Goal: Communication & Community: Share content

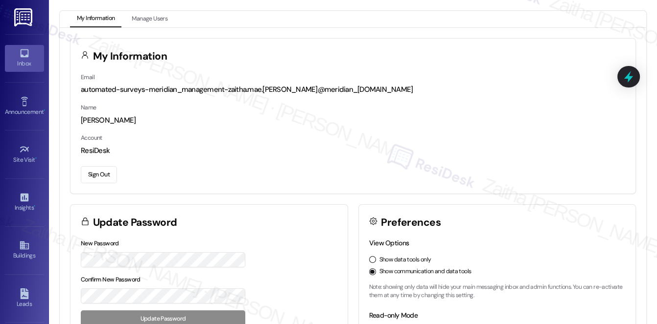
click at [27, 65] on div "Inbox" at bounding box center [24, 64] width 49 height 10
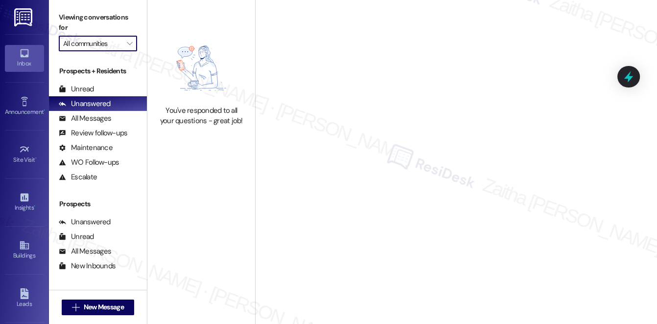
click at [91, 45] on input "All communities" at bounding box center [92, 44] width 58 height 16
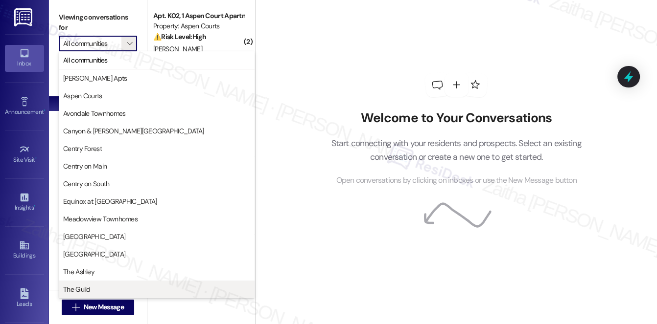
click at [85, 288] on span "The Guild" at bounding box center [76, 290] width 27 height 10
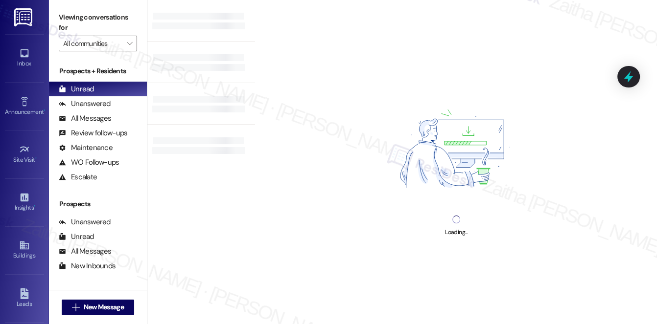
type input "The Guild"
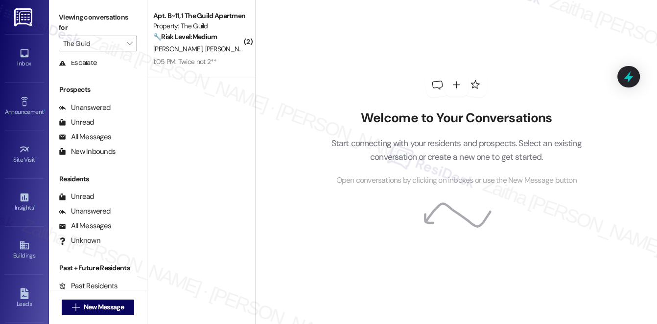
scroll to position [116, 0]
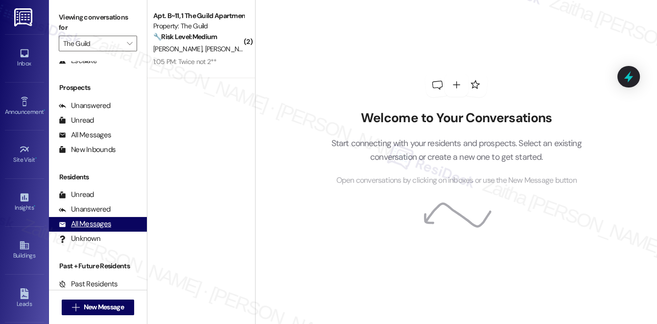
click at [96, 229] on div "All Messages" at bounding box center [85, 224] width 52 height 10
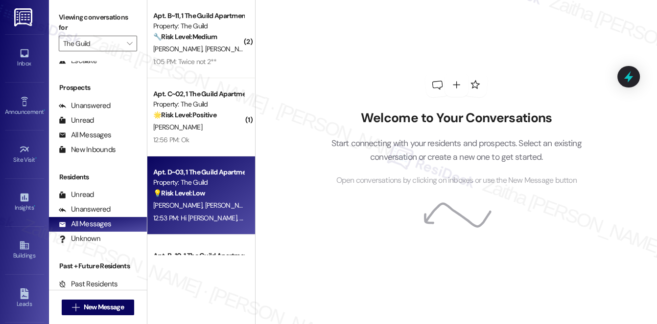
scroll to position [44, 0]
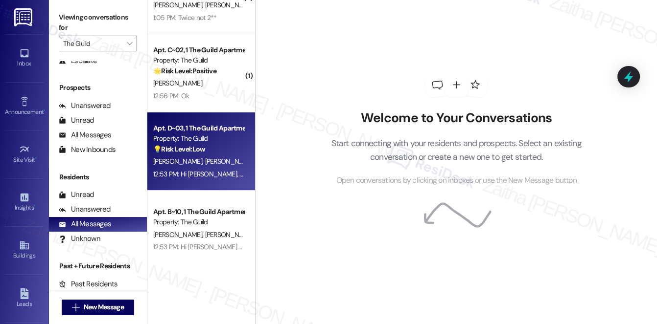
click at [227, 151] on div "💡 Risk Level: Low The resident is responding to a survey about internet service…" at bounding box center [198, 149] width 91 height 10
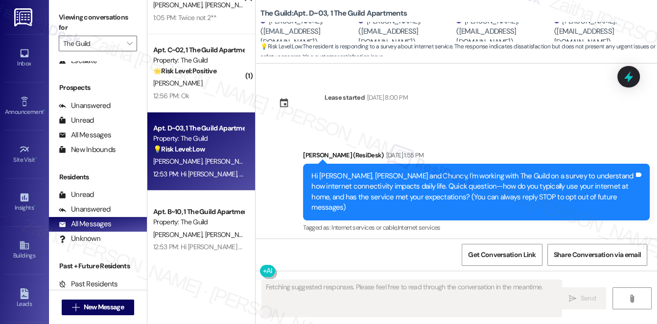
scroll to position [0, 0]
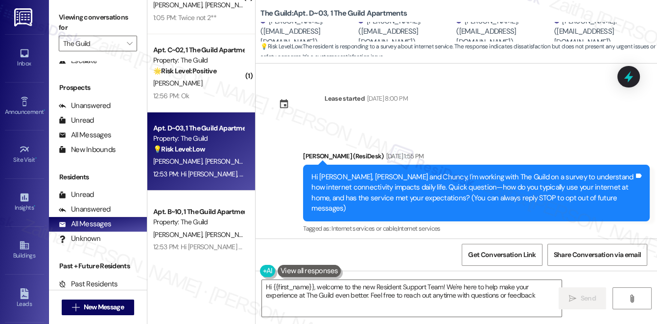
type textarea "Hi {{first_name}}, welcome to the new Resident Support Team! We're here to help…"
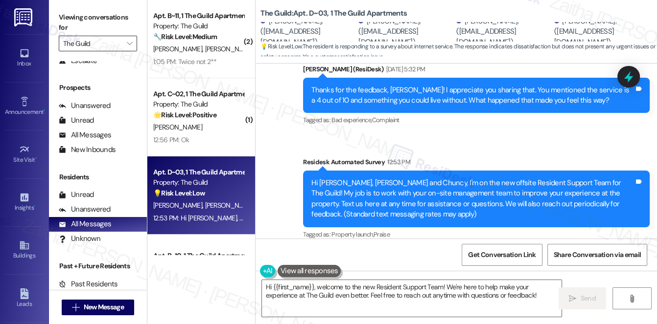
click at [112, 46] on input "The Guild" at bounding box center [92, 44] width 58 height 16
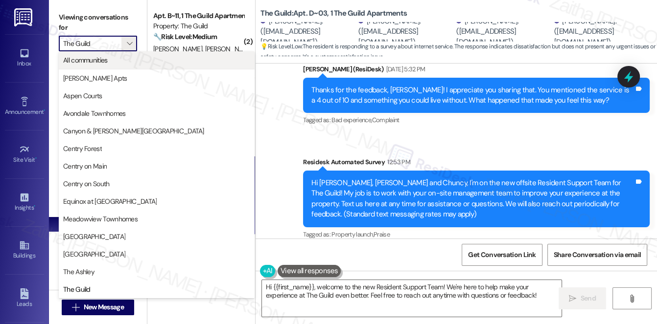
click at [99, 61] on span "All communities" at bounding box center [85, 60] width 45 height 10
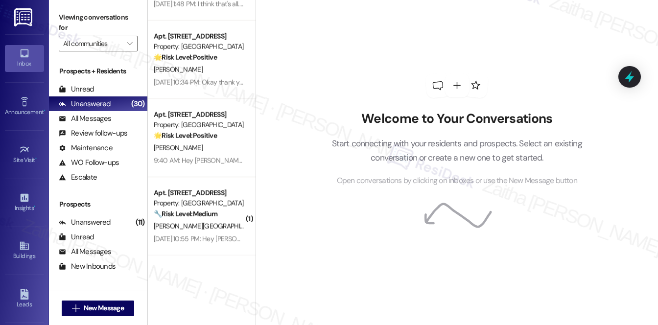
scroll to position [1231, 0]
click at [103, 47] on input "All communities" at bounding box center [92, 44] width 59 height 16
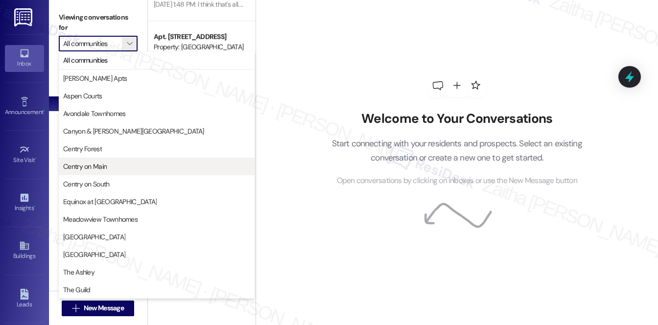
click at [97, 169] on span "Centry on Main" at bounding box center [85, 166] width 44 height 10
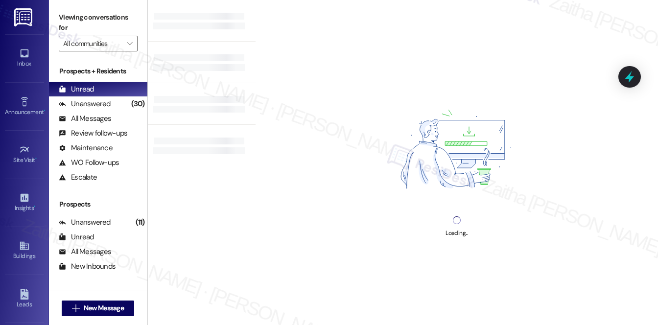
type input "Centry on Main"
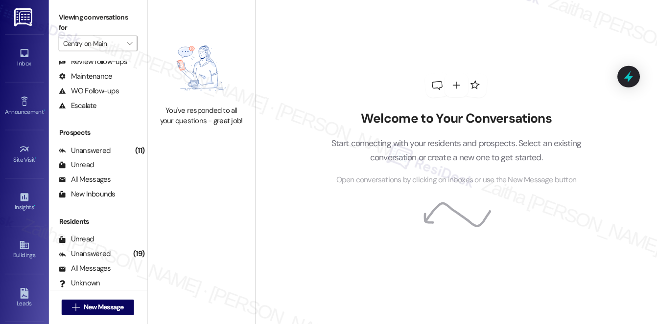
scroll to position [89, 0]
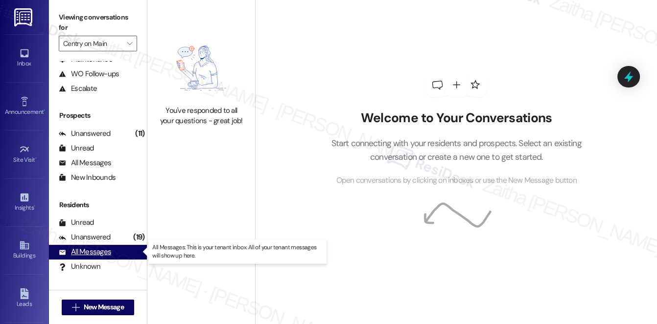
click at [100, 257] on div "All Messages (undefined)" at bounding box center [98, 252] width 98 height 15
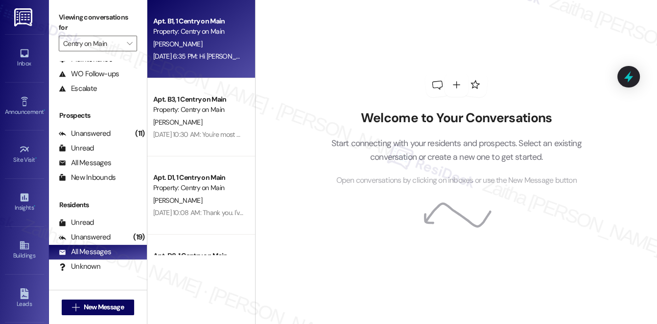
click at [214, 45] on div "[PERSON_NAME]" at bounding box center [198, 44] width 92 height 12
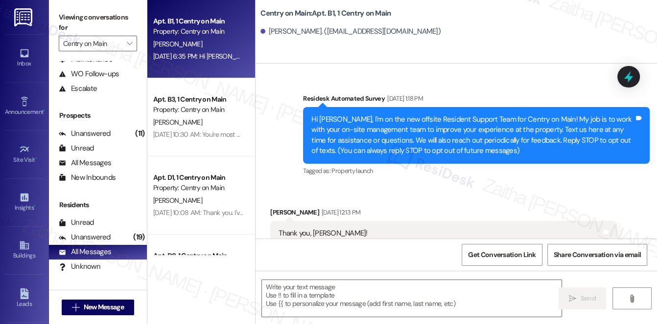
type textarea "Fetching suggested responses. Please feel free to read through the conversation…"
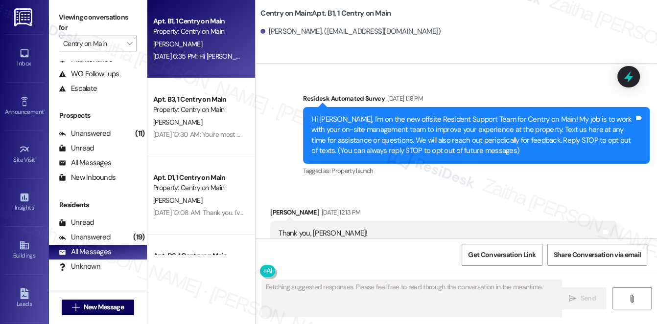
scroll to position [15047, 0]
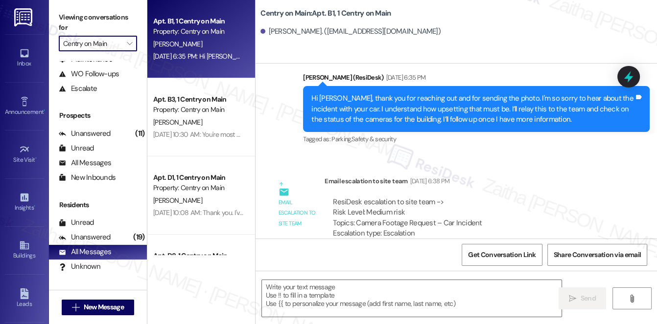
click at [107, 46] on input "Centry on Main" at bounding box center [92, 44] width 58 height 16
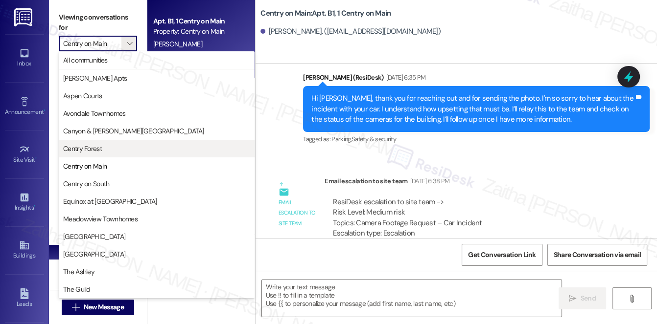
click at [95, 146] on span "Centry Forest" at bounding box center [82, 149] width 39 height 10
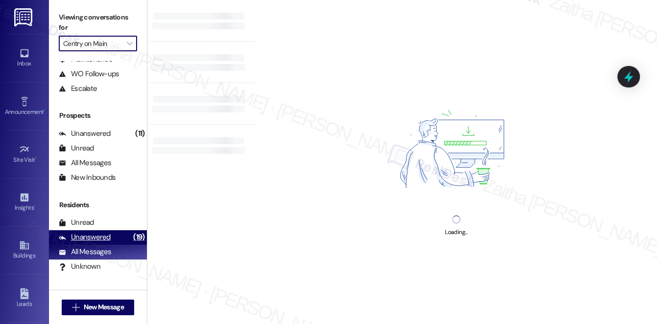
type input "Centry Forest"
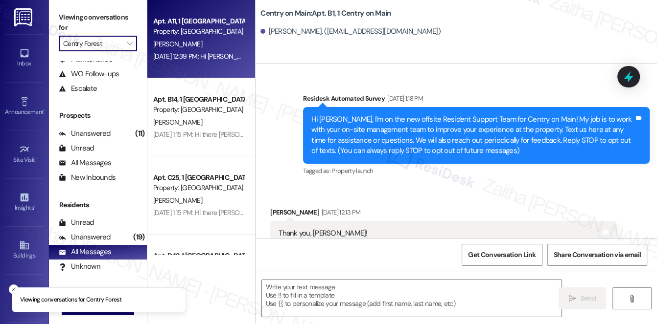
click at [208, 46] on div "[PERSON_NAME]" at bounding box center [198, 44] width 92 height 12
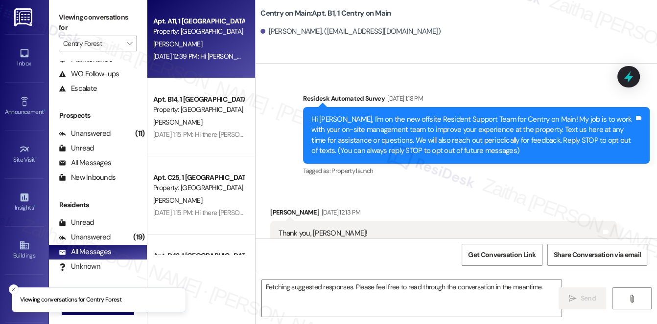
scroll to position [14822, 0]
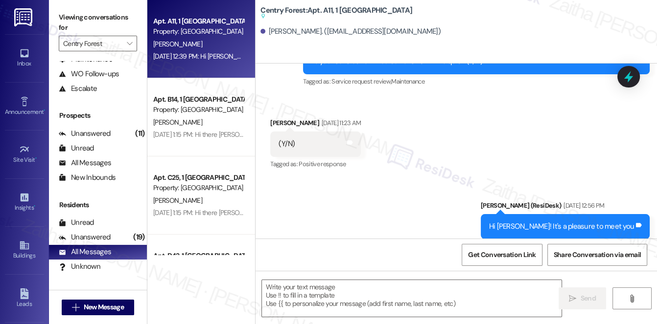
type textarea "Fetching suggested responses. Please feel free to read through the conversation…"
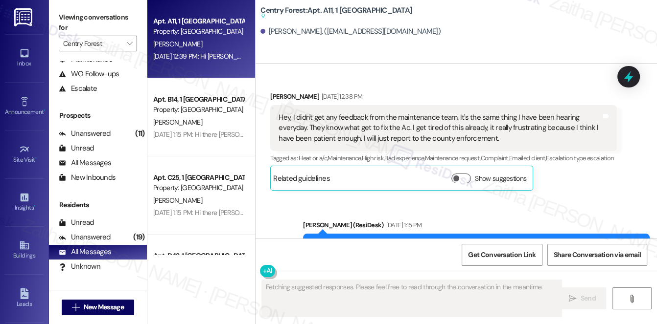
scroll to position [7087, 0]
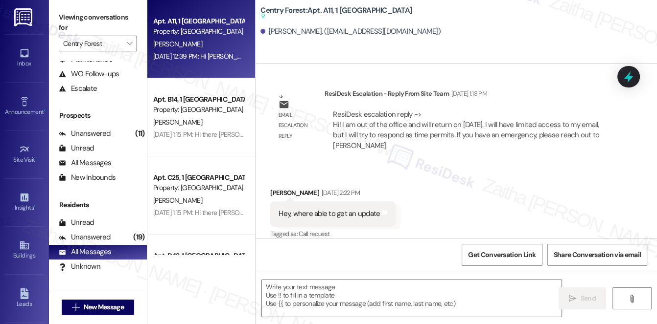
click at [116, 46] on input "Centry Forest" at bounding box center [92, 44] width 58 height 16
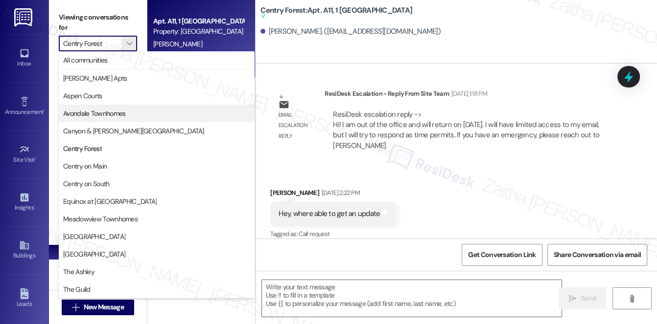
click at [122, 114] on span "Avondale Townhomes" at bounding box center [94, 114] width 62 height 10
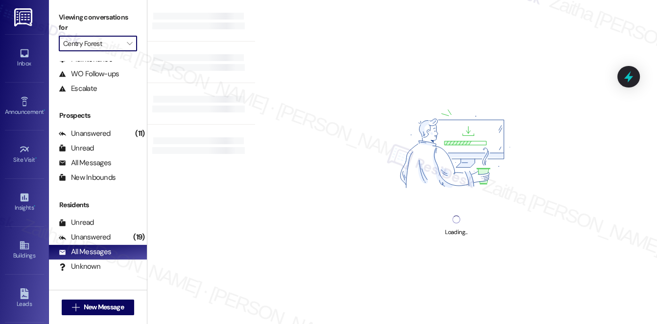
type input "Avondale Townhomes"
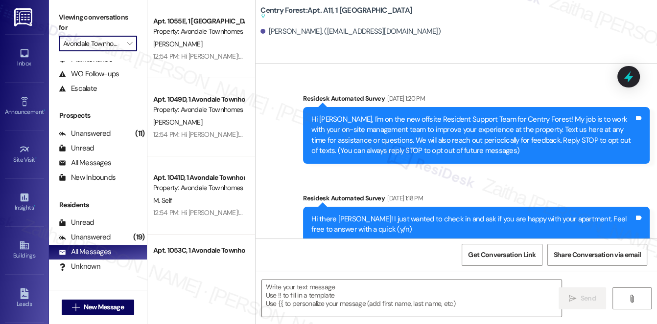
type textarea "Fetching suggested responses. Please feel free to read through the conversation…"
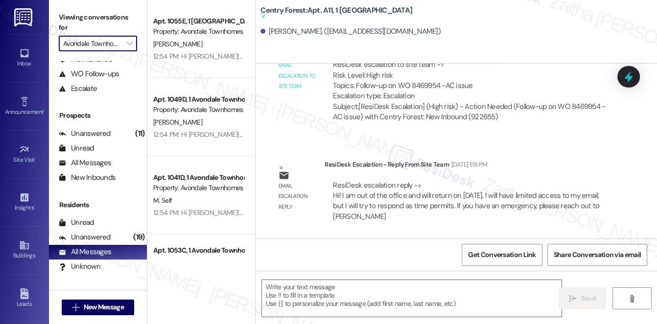
scroll to position [7087, 0]
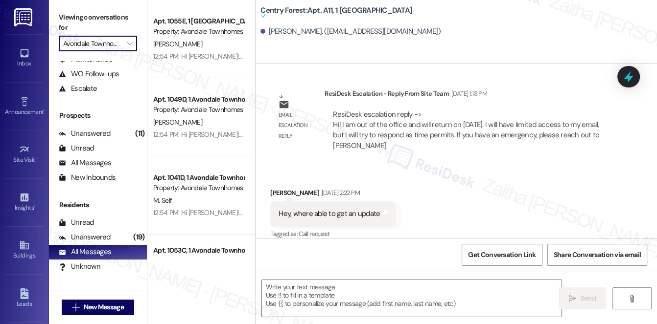
click at [109, 42] on input "Avondale Townhomes" at bounding box center [92, 44] width 58 height 16
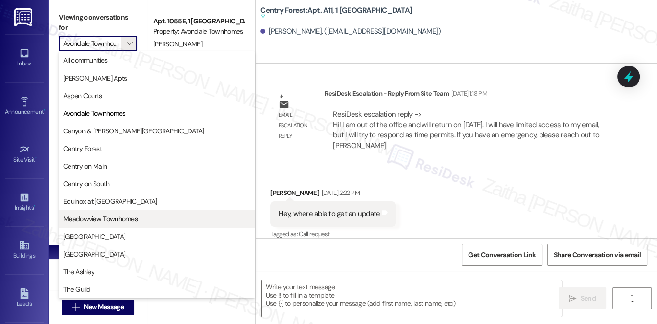
click at [116, 221] on span "Meadowview Townhomes" at bounding box center [100, 219] width 74 height 10
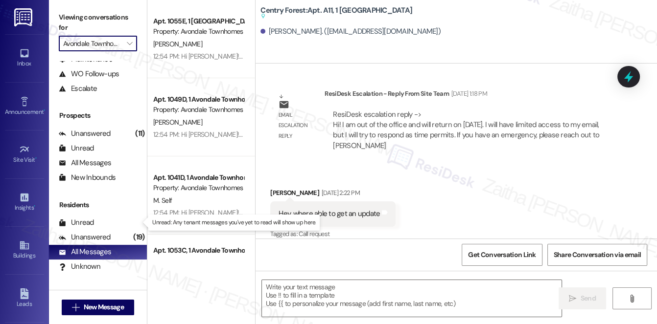
type input "Meadowview Townhomes"
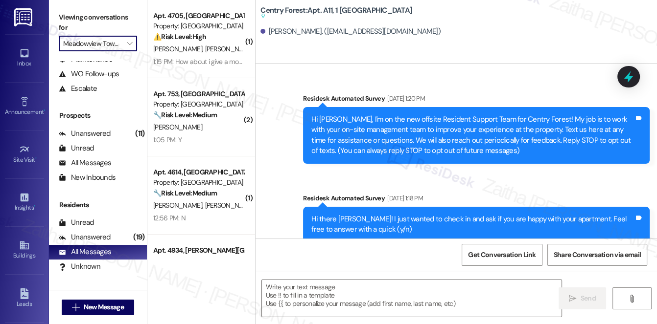
type textarea "Fetching suggested responses. Please feel free to read through the conversation…"
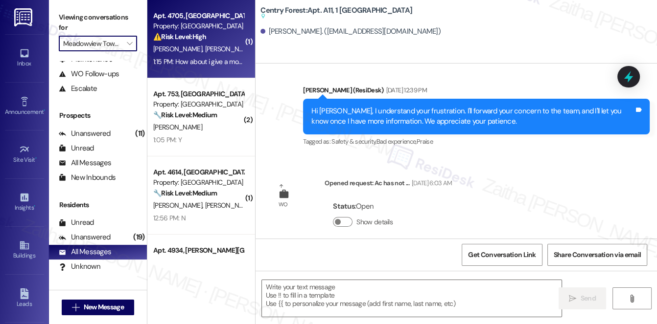
click at [214, 32] on div "⚠️ Risk Level: High The resident expresses significant frustration and alleges …" at bounding box center [198, 37] width 91 height 10
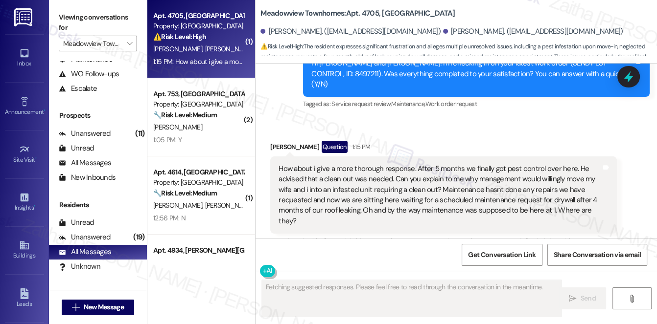
scroll to position [781, 0]
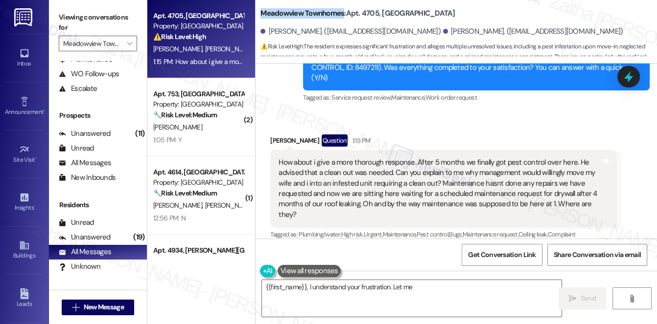
drag, startPoint x: 260, startPoint y: 5, endPoint x: 343, endPoint y: 8, distance: 83.7
click at [343, 8] on b "Meadowview Townhomes: Apt. 4705, [GEOGRAPHIC_DATA] Apartments" at bounding box center [357, 13] width 194 height 10
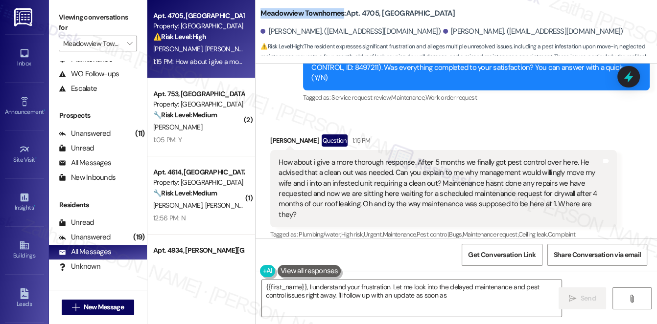
copy b "Meadowview Townhomes"
type textarea "{{first_name}}, I understand your frustration. Let me look into the delayed mai…"
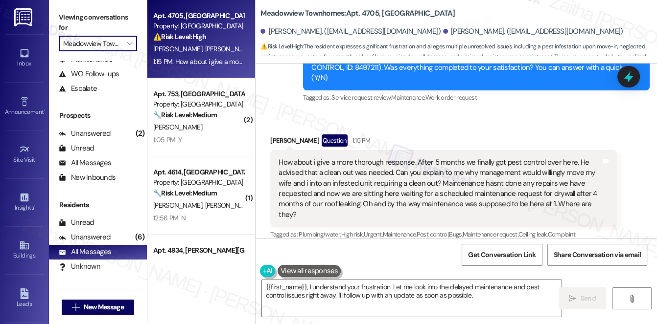
click at [102, 38] on input "Meadowview Townhomes" at bounding box center [92, 44] width 58 height 16
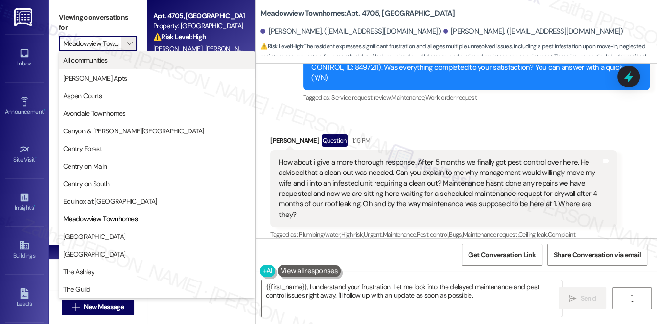
click at [100, 60] on span "All communities" at bounding box center [85, 60] width 45 height 10
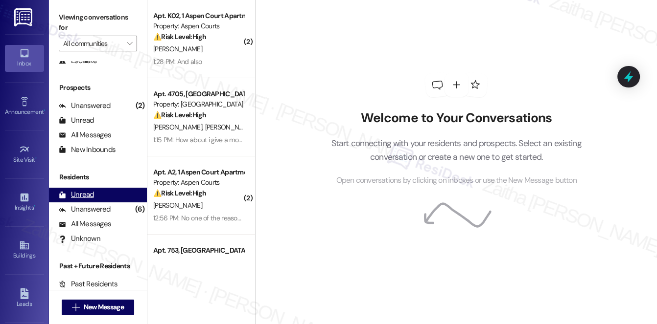
scroll to position [72, 0]
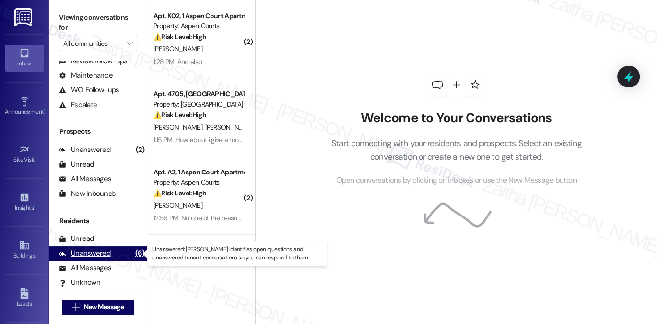
click at [100, 253] on div "Unanswered" at bounding box center [85, 254] width 52 height 10
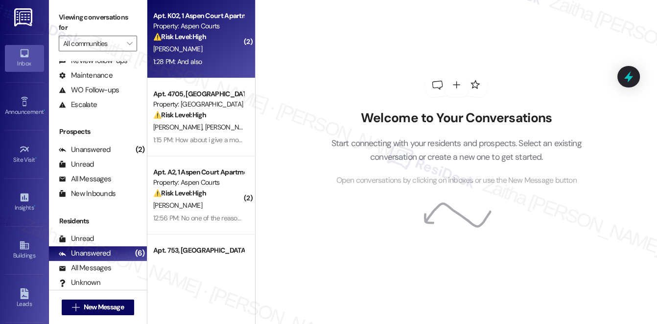
click at [214, 52] on div "[PERSON_NAME]" at bounding box center [198, 49] width 92 height 12
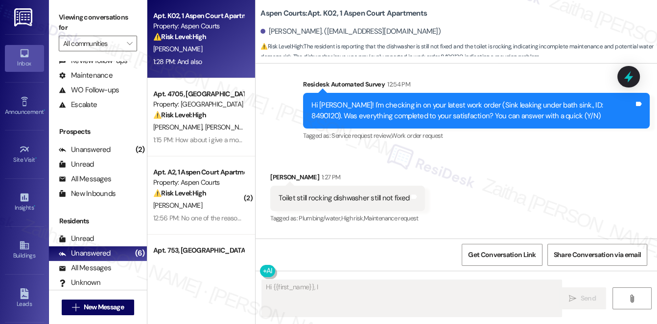
scroll to position [22658, 0]
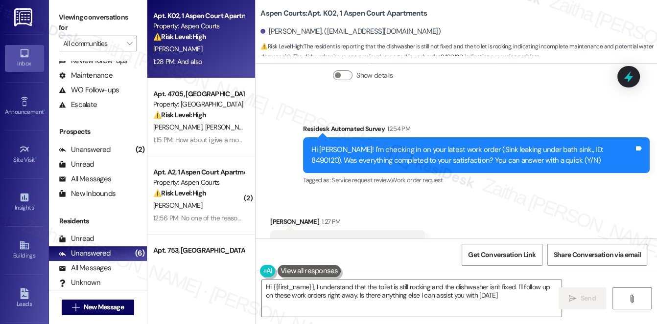
type textarea "Hi {{first_name}}, I understand that the toilet is still rocking and the dishwa…"
drag, startPoint x: 539, startPoint y: 184, endPoint x: 581, endPoint y: 130, distance: 68.7
click at [575, 173] on div "Tagged as: Service request review , Click to highlight conversations about Serv…" at bounding box center [476, 180] width 346 height 14
click at [630, 72] on icon at bounding box center [628, 76] width 17 height 17
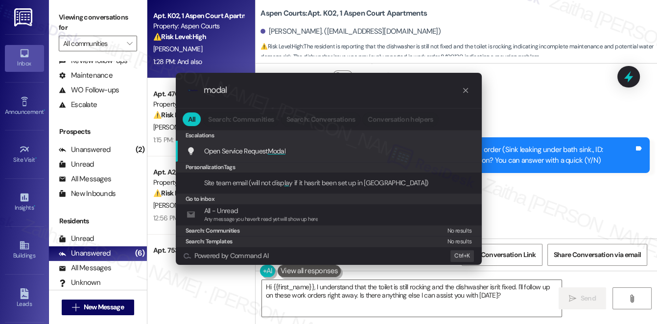
type input "modal"
click at [283, 149] on span "Modal" at bounding box center [277, 151] width 18 height 9
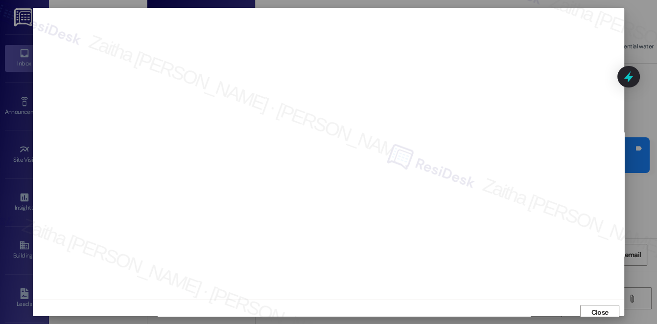
scroll to position [9, 0]
click at [598, 307] on span "Close" at bounding box center [599, 304] width 17 height 10
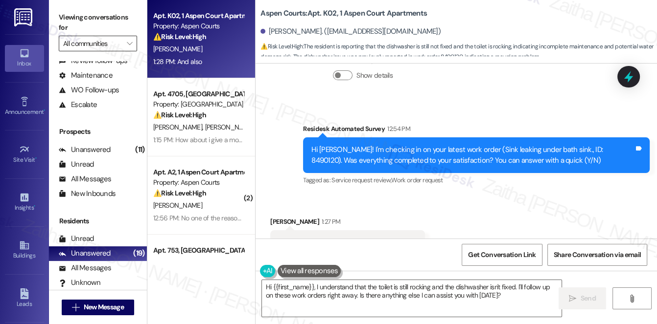
click at [110, 44] on input "All communities" at bounding box center [92, 44] width 58 height 16
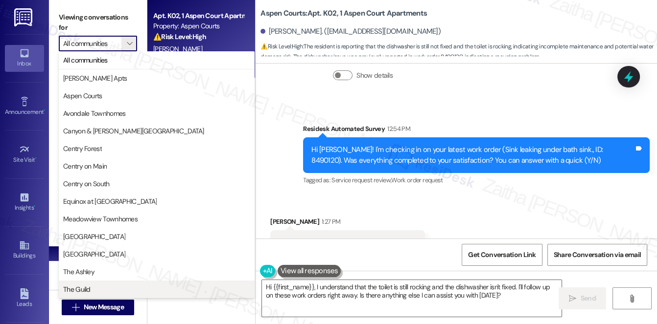
click at [92, 293] on span "The Guild" at bounding box center [156, 290] width 187 height 10
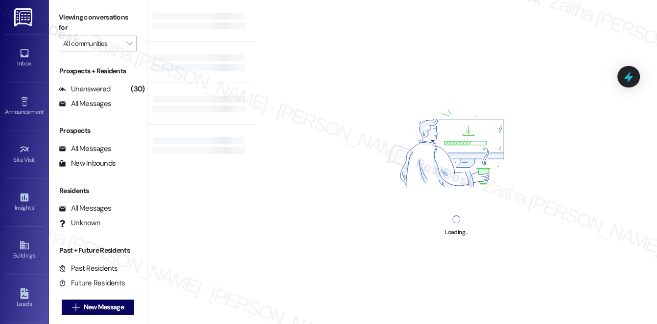
type input "The Guild"
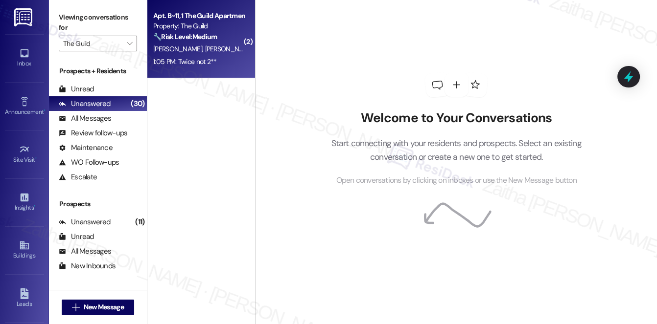
click at [227, 57] on div "1:05 PM: Twice not 2** 1:05 PM: Twice not 2**" at bounding box center [198, 62] width 92 height 12
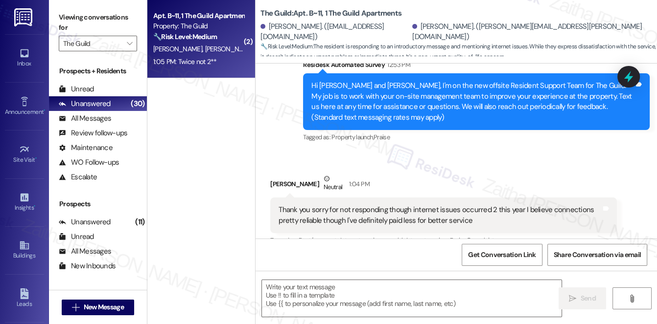
type textarea "Fetching suggested responses. Please feel free to read through the conversation…"
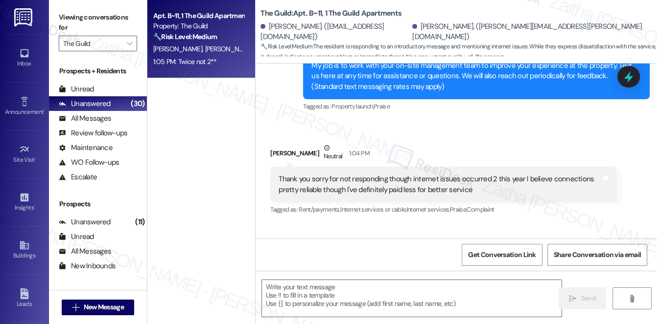
scroll to position [299, 0]
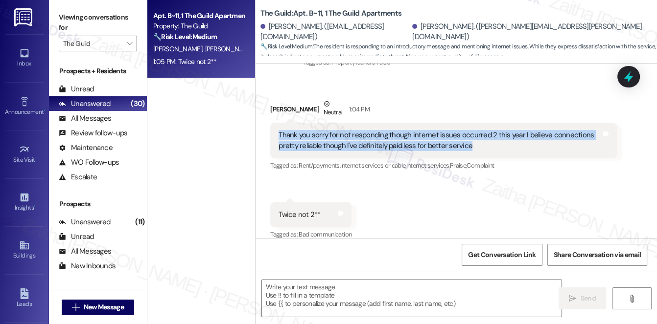
drag, startPoint x: 278, startPoint y: 124, endPoint x: 484, endPoint y: 133, distance: 206.2
click at [484, 133] on div "Thank you sorry for not responding though internet issues occurred 2 this year …" at bounding box center [439, 140] width 322 height 21
copy div "Thank you sorry for not responding though internet issues occurred 2 this year …"
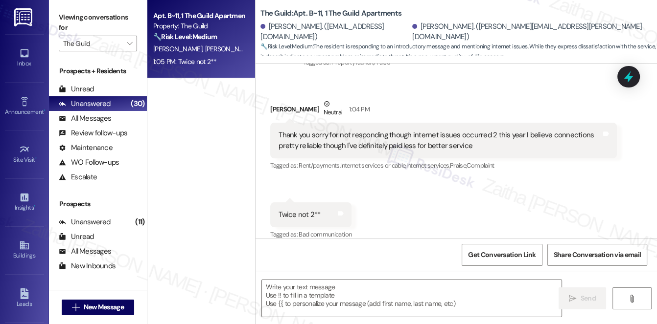
click at [515, 187] on div "Received via SMS [PERSON_NAME] Neutral 1:04 PM Thank you sorry for not respondi…" at bounding box center [455, 163] width 401 height 172
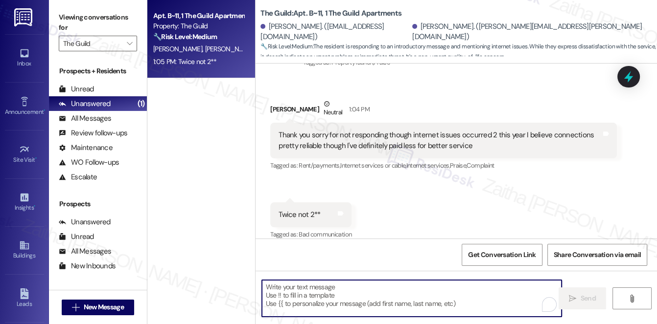
click at [341, 295] on textarea "To enrich screen reader interactions, please activate Accessibility in Grammarl…" at bounding box center [412, 298] width 300 height 37
paste textarea "Thank you for getting back to us and sharing your experience. I understand how …"
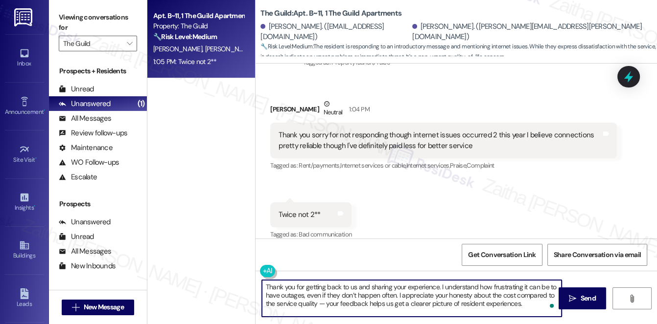
click at [351, 287] on textarea "Thank you for getting back to us and sharing your experience. I understand how …" at bounding box center [412, 298] width 300 height 37
click at [278, 99] on div "[PERSON_NAME] Neutral 1:04 PM" at bounding box center [443, 111] width 346 height 24
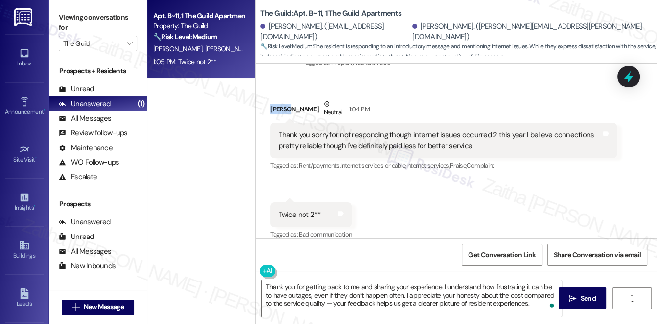
click at [278, 99] on div "[PERSON_NAME] Neutral 1:04 PM" at bounding box center [443, 111] width 346 height 24
copy div "[PERSON_NAME]"
click at [406, 206] on div "Received via SMS [PERSON_NAME] Neutral 1:04 PM Thank you sorry for not respondi…" at bounding box center [455, 163] width 401 height 172
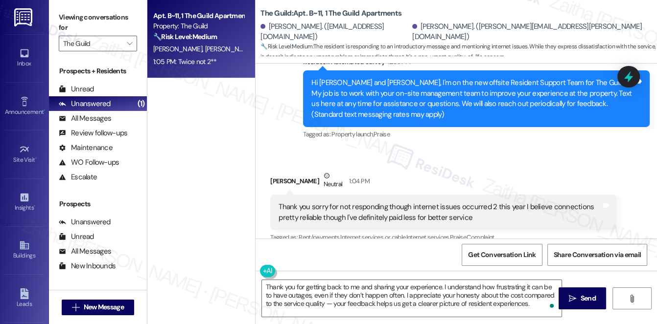
scroll to position [255, 0]
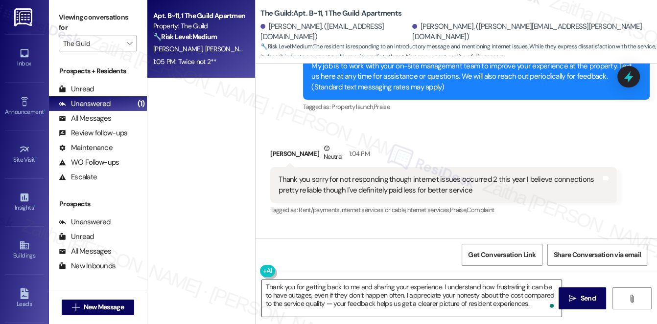
click at [438, 285] on textarea "Thank you for getting back to me and sharing your experience. I understand how …" at bounding box center [412, 298] width 300 height 37
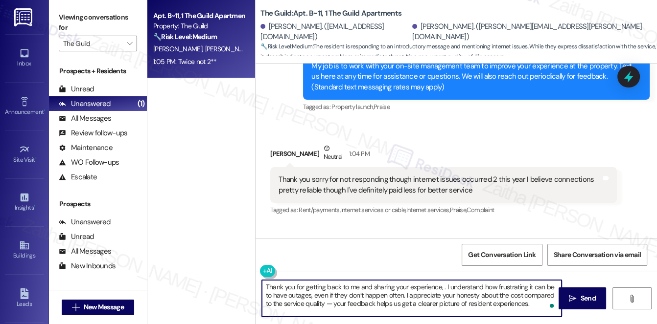
paste textarea "[PERSON_NAME]"
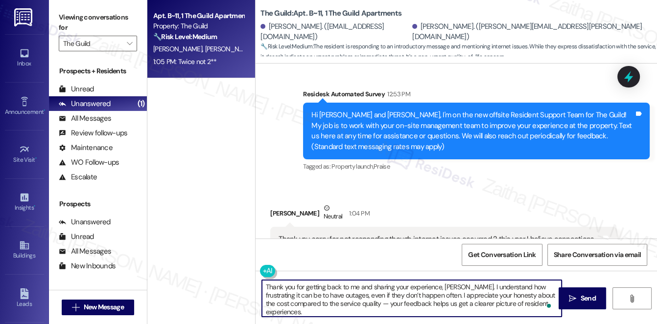
scroll to position [210, 0]
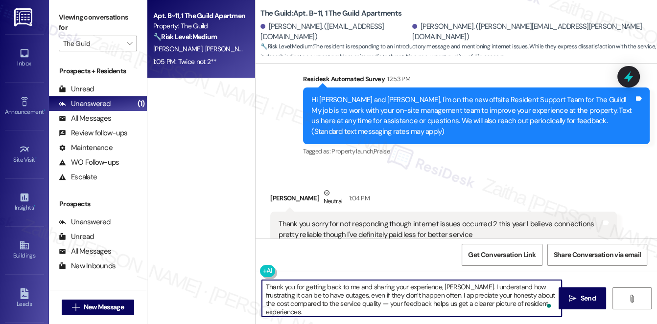
click at [364, 302] on textarea "Thank you for getting back to me and sharing your experience, [PERSON_NAME]. I …" at bounding box center [412, 298] width 300 height 37
click at [501, 304] on textarea "Thank you for getting back to me and sharing your experience, [PERSON_NAME]. I …" at bounding box center [412, 298] width 300 height 37
type textarea "Thank you for getting back to me and sharing your experience, [PERSON_NAME]. I …"
click at [586, 296] on span "Send" at bounding box center [587, 299] width 15 height 10
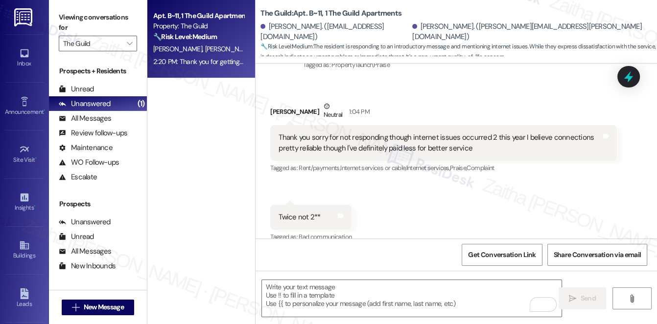
scroll to position [299, 0]
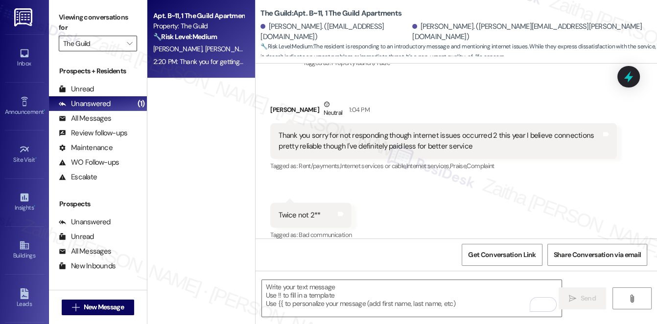
click at [104, 44] on input "The Guild" at bounding box center [92, 44] width 58 height 16
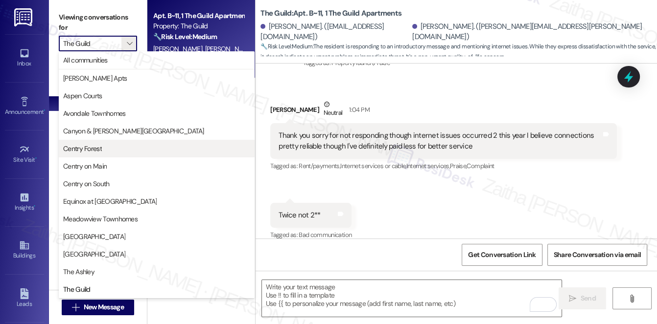
click at [92, 144] on span "Centry Forest" at bounding box center [82, 149] width 39 height 10
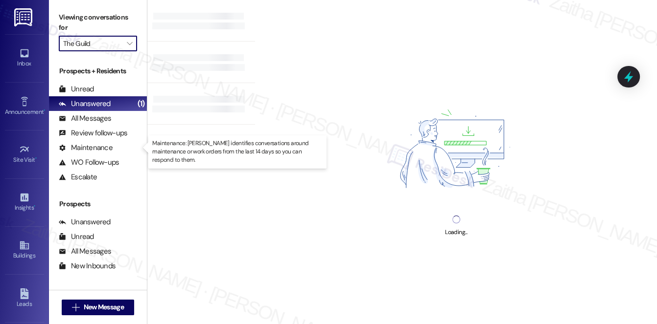
type input "Centry Forest"
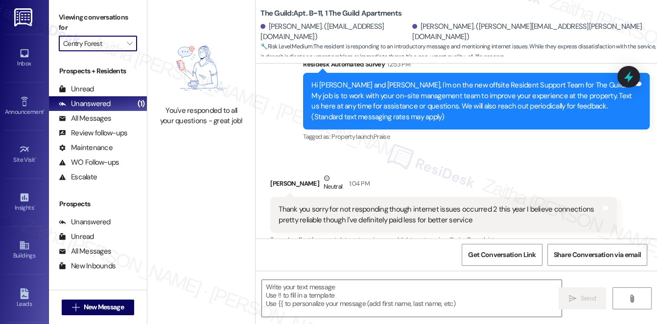
scroll to position [299, 0]
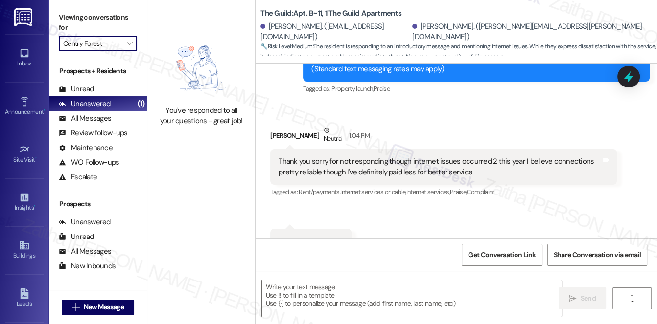
type textarea "Fetching suggested responses. Please feel free to read through the conversation…"
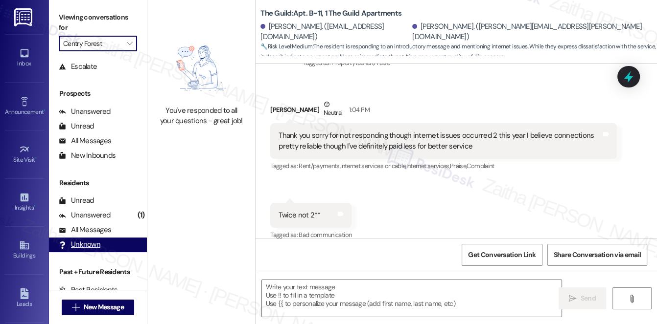
scroll to position [116, 0]
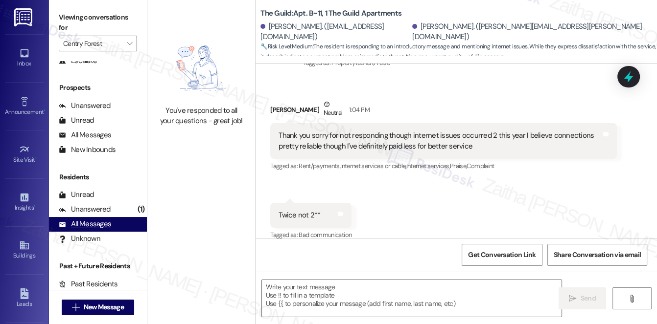
drag, startPoint x: 117, startPoint y: 260, endPoint x: 91, endPoint y: 226, distance: 42.9
click at [91, 226] on div "All Messages" at bounding box center [85, 224] width 52 height 10
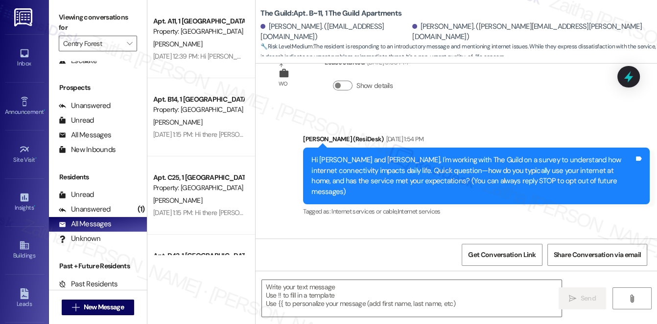
scroll to position [141, 0]
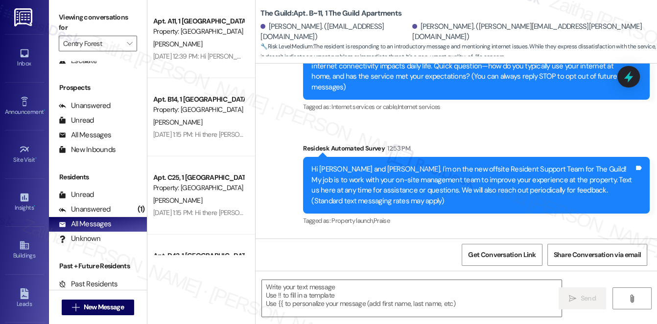
type textarea "Fetching suggested responses. Please feel free to read through the conversation…"
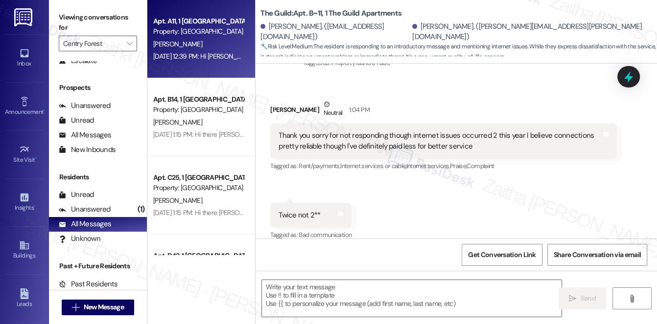
click at [214, 42] on div "[PERSON_NAME]" at bounding box center [198, 44] width 92 height 12
type textarea "Fetching suggested responses. Please feel free to read through the conversation…"
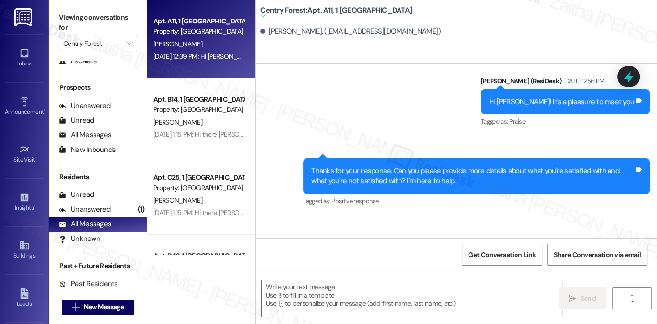
type textarea "Fetching suggested responses. Please feel free to read through the conversation…"
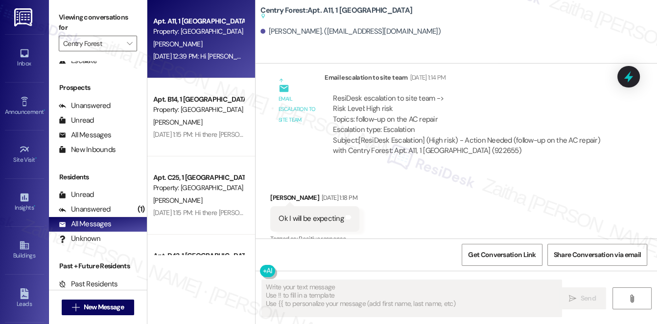
scroll to position [7087, 0]
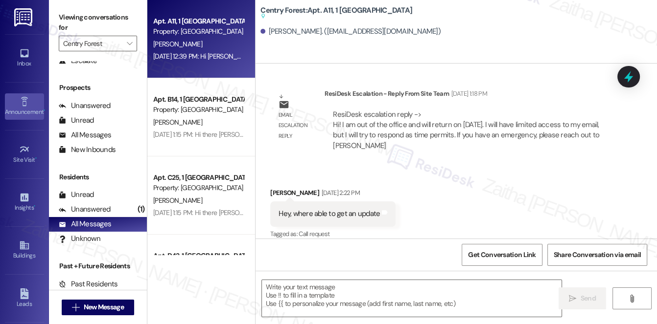
click at [23, 108] on div "Announcement •" at bounding box center [24, 112] width 49 height 10
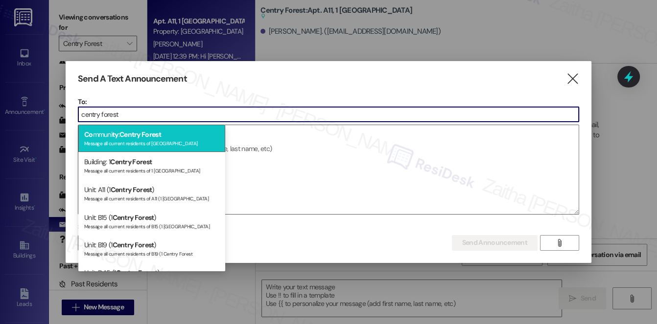
type input "centry forest"
click at [153, 139] on div "Message all current residents of [GEOGRAPHIC_DATA]" at bounding box center [151, 142] width 135 height 8
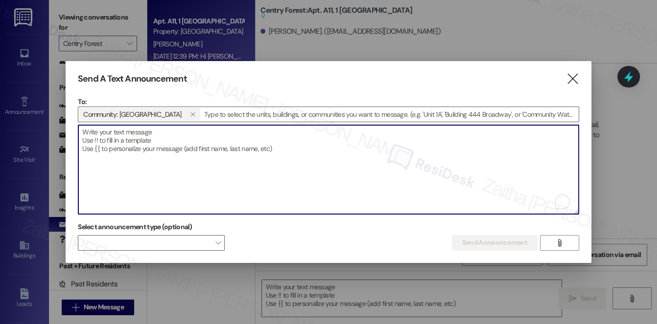
click at [155, 162] on textarea "To enrich screen reader interactions, please activate Accessibility in Grammarl…" at bounding box center [328, 169] width 500 height 89
paste textarea "Hi {{first_name}}, I'm working with {{property}} on a survey to understand how …"
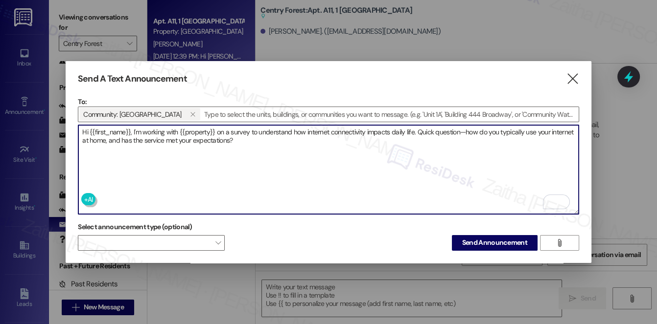
type textarea "Hi {{first_name}}, I'm working with {{property}} on a survey to understand how …"
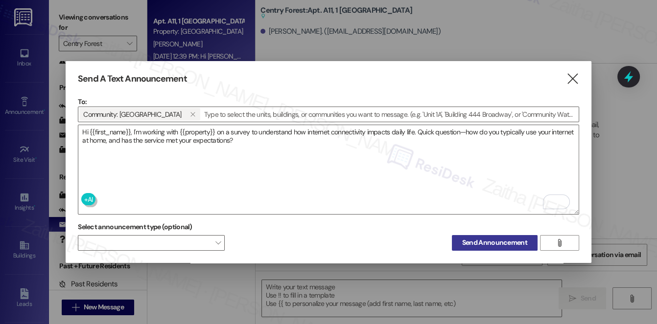
click at [488, 244] on span "Send Announcement" at bounding box center [494, 243] width 65 height 10
click at [572, 78] on icon "" at bounding box center [572, 79] width 13 height 10
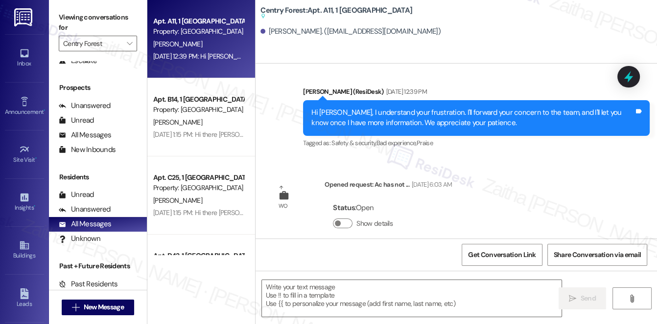
scroll to position [7272, 0]
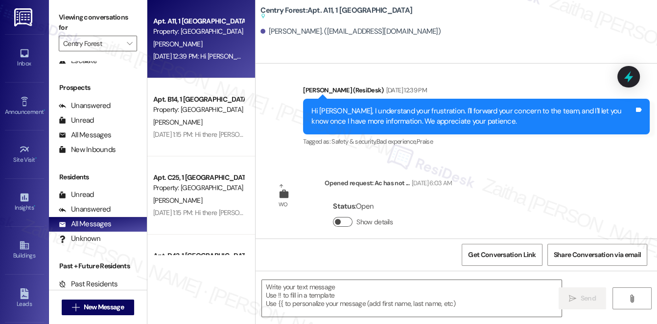
click at [345, 217] on button "Show details" at bounding box center [343, 222] width 20 height 10
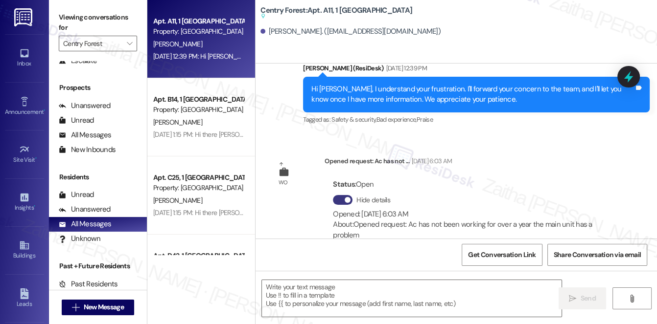
scroll to position [7303, 0]
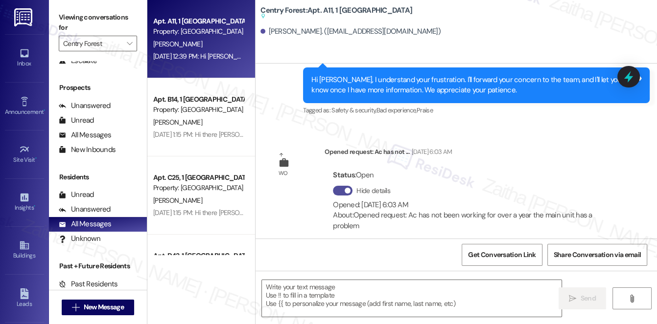
click at [338, 186] on button "Hide details" at bounding box center [343, 191] width 20 height 10
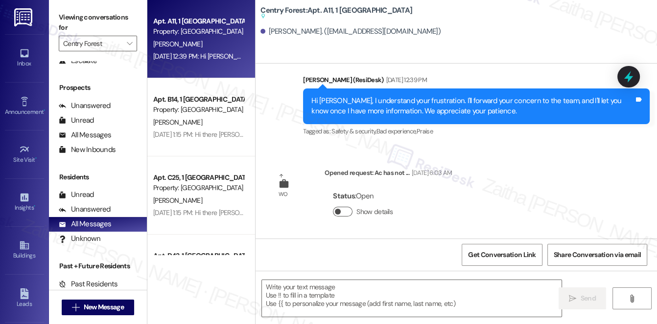
scroll to position [7272, 0]
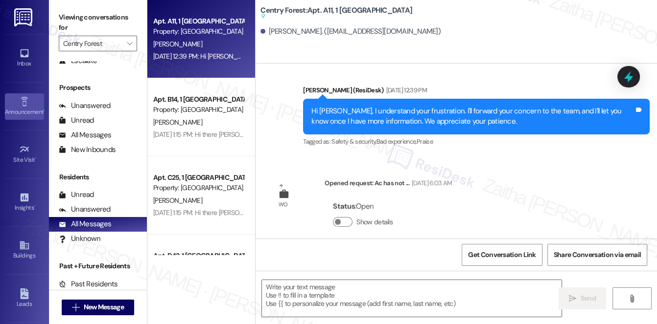
click at [28, 110] on div "Announcement •" at bounding box center [24, 112] width 49 height 10
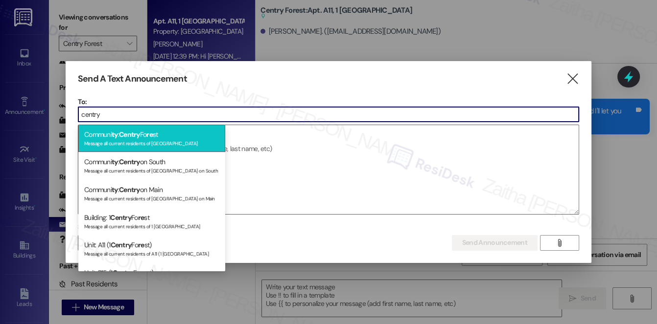
type input "centry"
click at [161, 135] on div "Communi ty : Centry Fo re st Message all current residents of [GEOGRAPHIC_DATA]" at bounding box center [151, 139] width 147 height 28
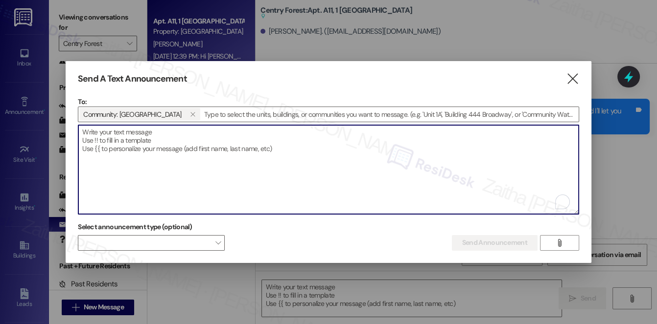
click at [102, 141] on textarea "To enrich screen reader interactions, please activate Accessibility in Grammarl…" at bounding box center [328, 169] width 500 height 89
paste textarea "Hi {{first_name}}, I'm working with {{property}} on a survey to understand how …"
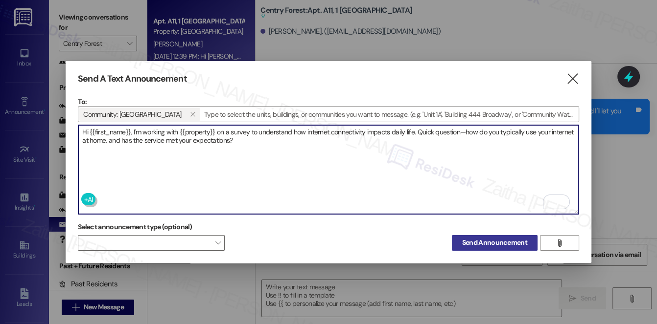
type textarea "Hi {{first_name}}, I'm working with {{property}} on a survey to understand how …"
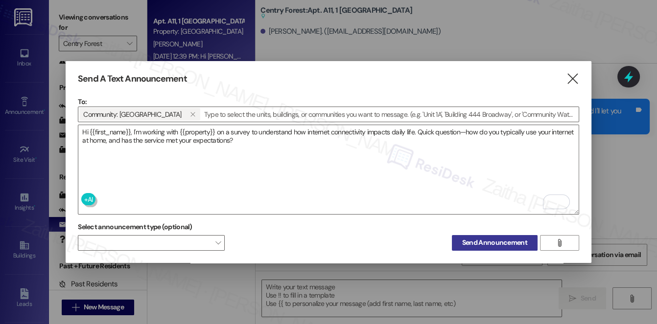
click at [492, 243] on span "Send Announcement" at bounding box center [494, 243] width 65 height 10
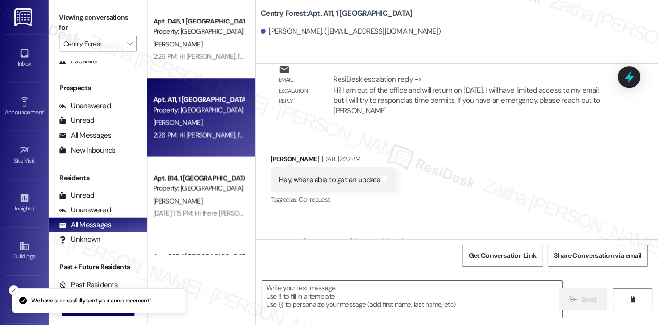
scroll to position [7062, 0]
